Goal: Task Accomplishment & Management: Manage account settings

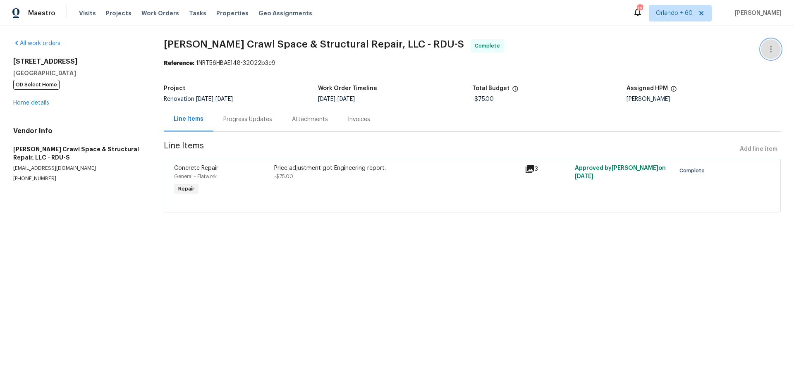
click at [766, 53] on icon "button" at bounding box center [771, 49] width 10 height 10
click at [717, 90] on ul "Edit Add Trip Charge View In Trade Partner Portal Delete" at bounding box center [744, 69] width 89 height 61
click at [716, 90] on ul "Edit Add Trip Charge View In Trade Partner Portal Delete" at bounding box center [744, 69] width 89 height 61
